Goal: Find specific page/section: Find specific page/section

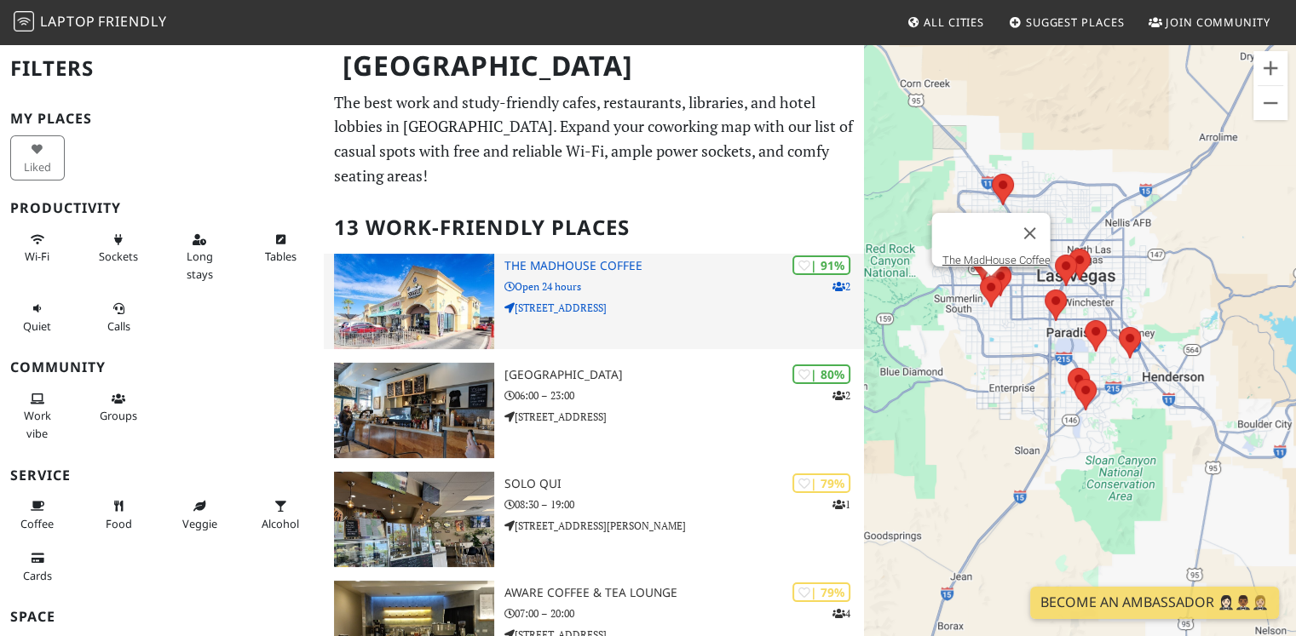
click at [621, 271] on h3 "The MadHouse Coffee" at bounding box center [684, 266] width 360 height 14
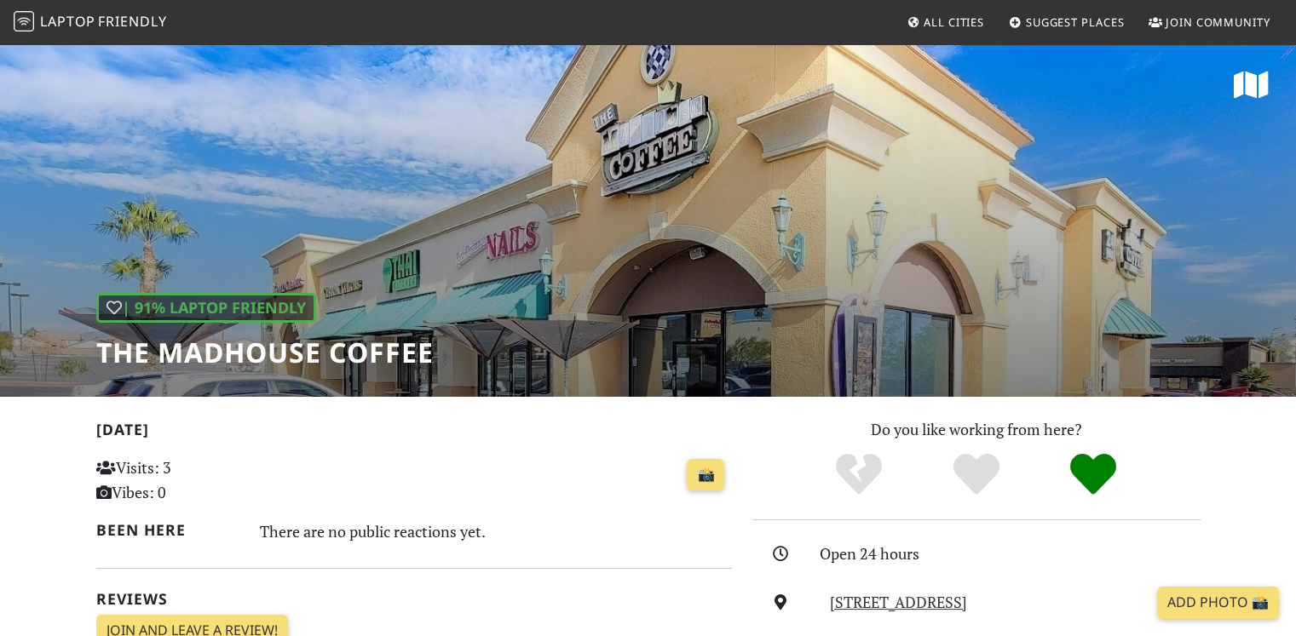
click at [761, 258] on div "| 91% Laptop Friendly The MadHouse Coffee" at bounding box center [648, 220] width 1296 height 354
click at [1257, 86] on icon at bounding box center [1251, 85] width 35 height 31
